Goal: Check status

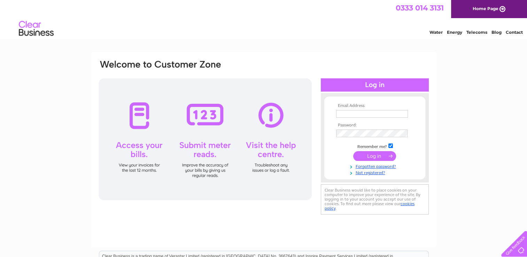
type input "shirley.mckenna@hotmail.co.uk"
click at [367, 153] on input "submit" at bounding box center [374, 156] width 43 height 10
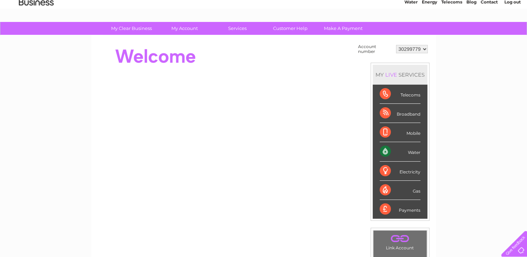
scroll to position [19, 0]
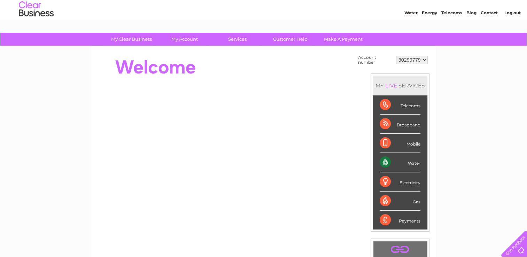
click at [408, 163] on div "Water" at bounding box center [399, 162] width 41 height 19
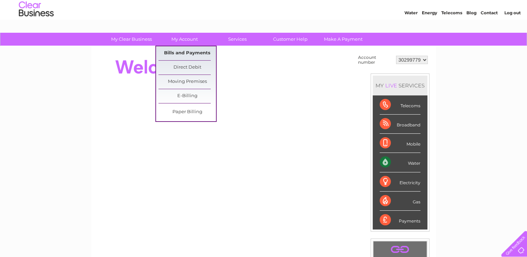
click at [185, 50] on link "Bills and Payments" at bounding box center [186, 53] width 57 height 14
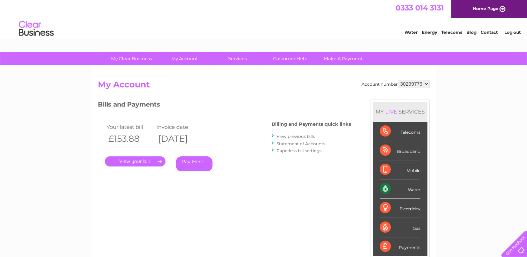
click at [153, 160] on link "." at bounding box center [135, 161] width 61 height 10
